Goal: Task Accomplishment & Management: Complete application form

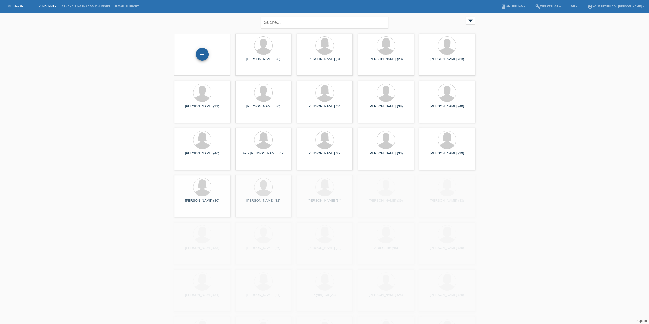
drag, startPoint x: 204, startPoint y: 56, endPoint x: 205, endPoint y: 52, distance: 4.1
click at [204, 56] on div "+" at bounding box center [202, 54] width 13 height 13
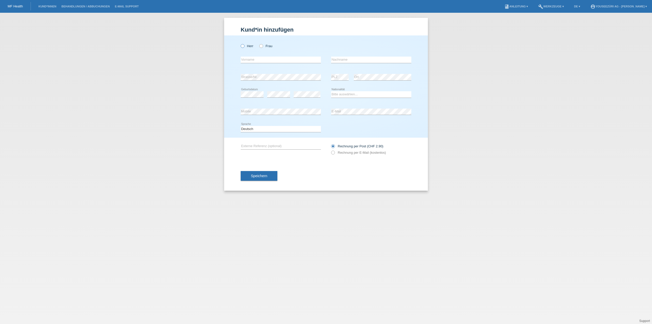
click at [245, 47] on label "Herr" at bounding box center [247, 46] width 13 height 4
click at [244, 47] on input "Herr" at bounding box center [242, 45] width 3 height 3
radio input "true"
click at [339, 60] on input "text" at bounding box center [371, 60] width 80 height 6
paste input "Kalender"
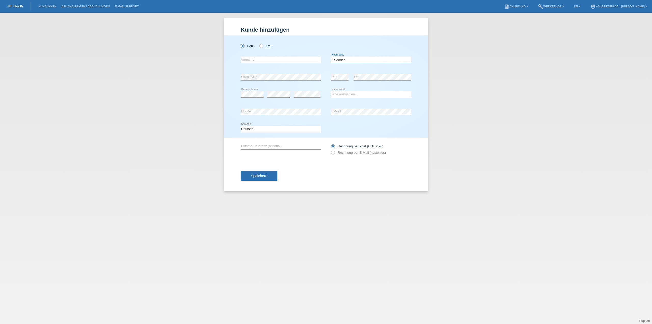
type input "Kalender"
click at [247, 60] on input "text" at bounding box center [281, 60] width 80 height 6
paste input "[PERSON_NAME]"
type input "[PERSON_NAME]"
click at [352, 95] on select "Bitte auswählen... Schweiz Deutschland Liechtenstein Österreich ------------ Af…" at bounding box center [371, 94] width 80 height 6
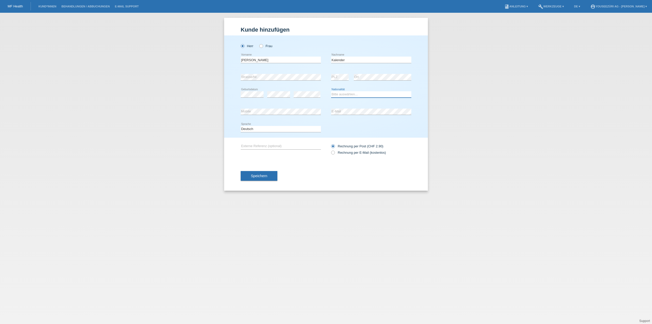
select select "DE"
click at [331, 91] on select "Bitte auswählen... Schweiz Deutschland Liechtenstein Österreich ------------ Af…" at bounding box center [371, 94] width 80 height 6
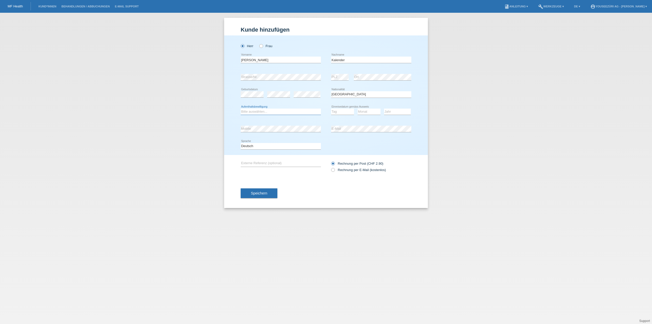
click at [254, 110] on select "Bitte auswählen... C B B - Flüchtlingsstatus Andere" at bounding box center [281, 112] width 80 height 6
select select "C"
click at [241, 109] on select "Bitte auswählen... C B B - Flüchtlingsstatus Andere" at bounding box center [281, 112] width 80 height 6
click at [339, 112] on select "Tag 01 02 03 04 05 06 07 08 09 10 11" at bounding box center [342, 112] width 23 height 6
select select "01"
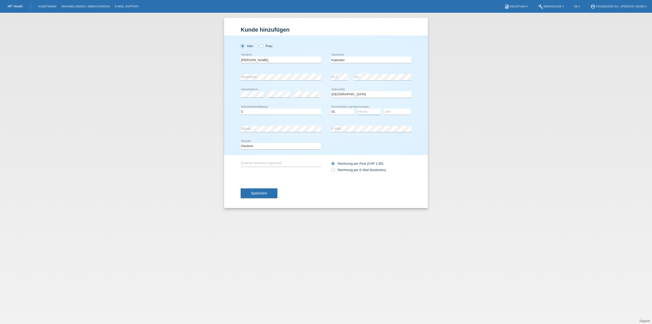
click at [364, 112] on select "Monat 01 02 03 04 05 06 07 08 09 10 11" at bounding box center [369, 112] width 23 height 6
select select "02"
click at [391, 111] on select "Jahr 2025 2024 2023 2022 2021 2020 2019 2018 2017 2016 2015 2014 2013 2012 2011…" at bounding box center [397, 112] width 27 height 6
select select "2019"
click at [384, 109] on select "Jahr 2025 2024 2023 2022 2021 2020 2019 2018 2017 2016 2015 2014 2013 2012 2011…" at bounding box center [397, 112] width 27 height 6
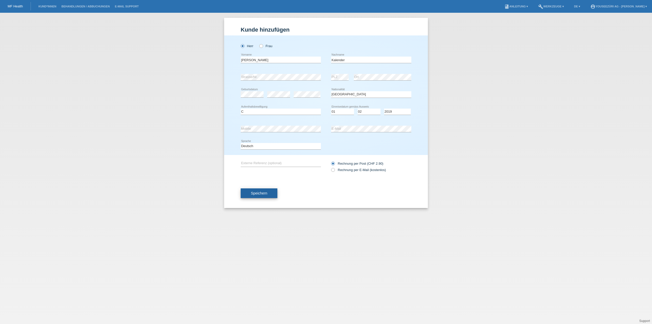
click at [262, 191] on span "Speichern" at bounding box center [259, 193] width 16 height 4
click at [262, 196] on span "Speichern" at bounding box center [259, 196] width 16 height 4
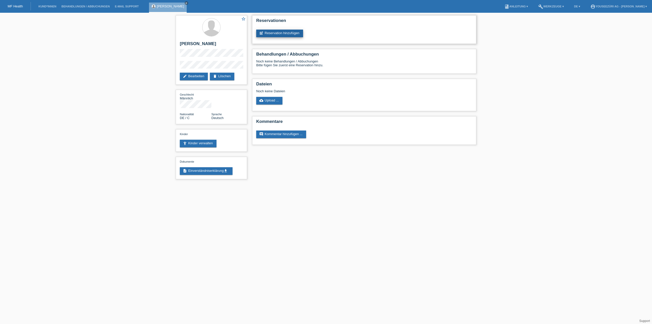
click at [289, 32] on link "post_add Reservation hinzufügen" at bounding box center [279, 34] width 47 height 8
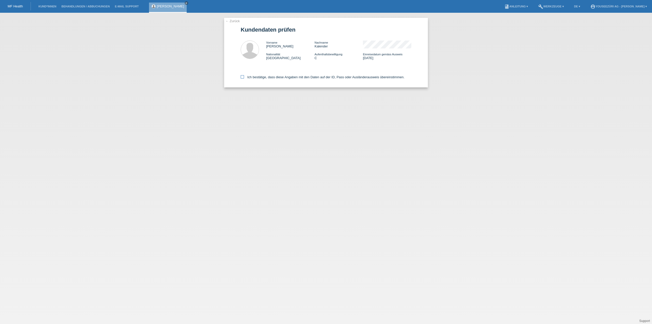
click at [244, 77] on label "Ich bestätige, dass diese Angaben mit den Daten auf der ID, Pass oder Ausländer…" at bounding box center [323, 77] width 164 height 4
click at [244, 77] on input "Ich bestätige, dass diese Angaben mit den Daten auf der ID, Pass oder Ausländer…" at bounding box center [242, 76] width 3 height 3
checkbox input "true"
click at [233, 20] on link "← Zurück" at bounding box center [233, 21] width 14 height 4
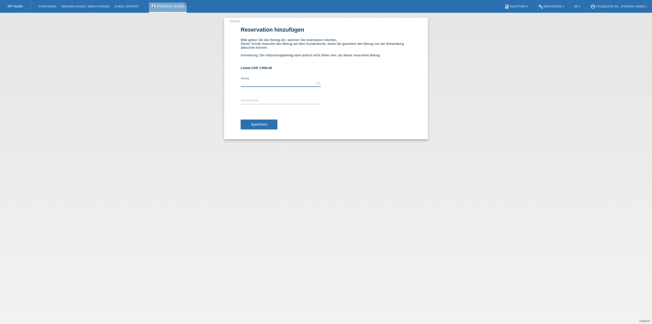
click at [254, 83] on input "text" at bounding box center [281, 83] width 80 height 6
click at [389, 226] on div "← Zurück Reservation hinzufügen Bitte geben Sie den Betrag ein, welchen Sie res…" at bounding box center [326, 168] width 652 height 311
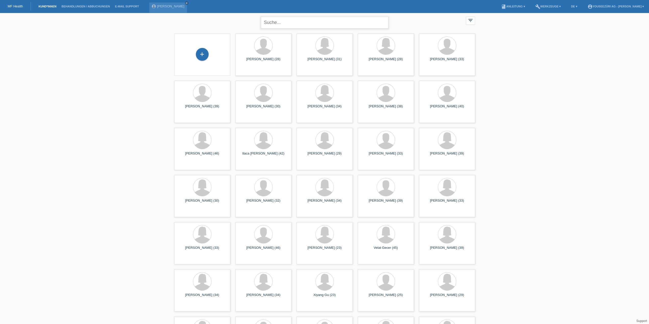
click at [289, 20] on input "text" at bounding box center [324, 23] width 127 height 12
type input "Kalender"
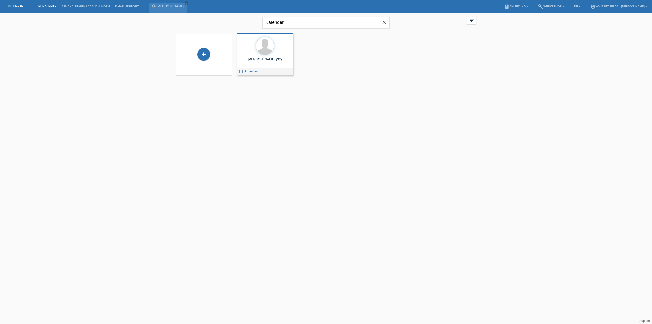
click at [259, 59] on div "Arijan Kalender (32)" at bounding box center [265, 61] width 48 height 8
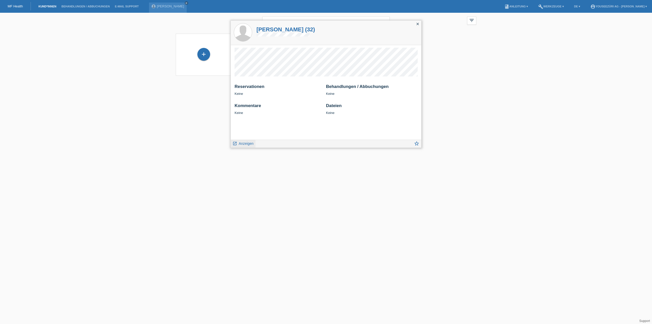
click at [245, 142] on span "Anzeigen" at bounding box center [246, 143] width 15 height 4
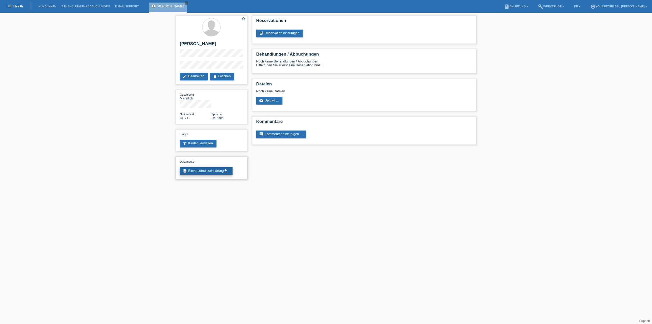
click at [207, 167] on link "description Einverständniserklärung get_app" at bounding box center [206, 171] width 53 height 8
